Goal: Task Accomplishment & Management: Complete application form

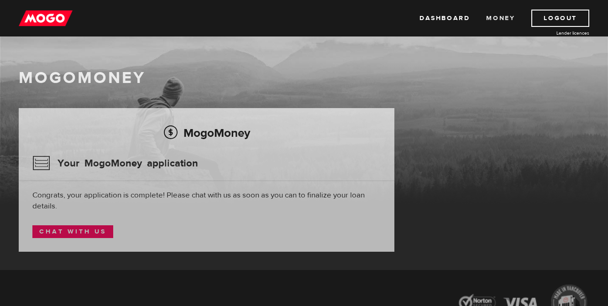
click at [500, 13] on link "Money" at bounding box center [500, 18] width 29 height 17
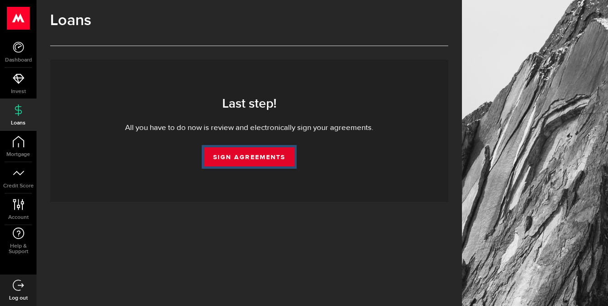
click at [223, 157] on link "Sign Agreements" at bounding box center [249, 156] width 90 height 19
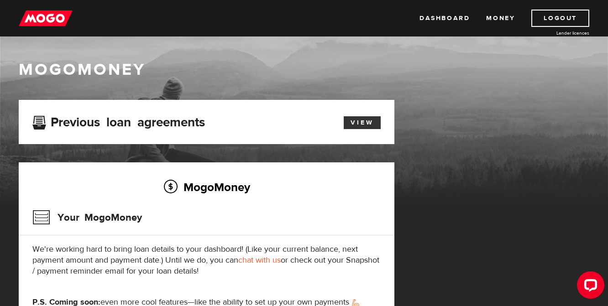
click at [355, 123] on link "View" at bounding box center [362, 122] width 37 height 13
